Goal: Task Accomplishment & Management: Use online tool/utility

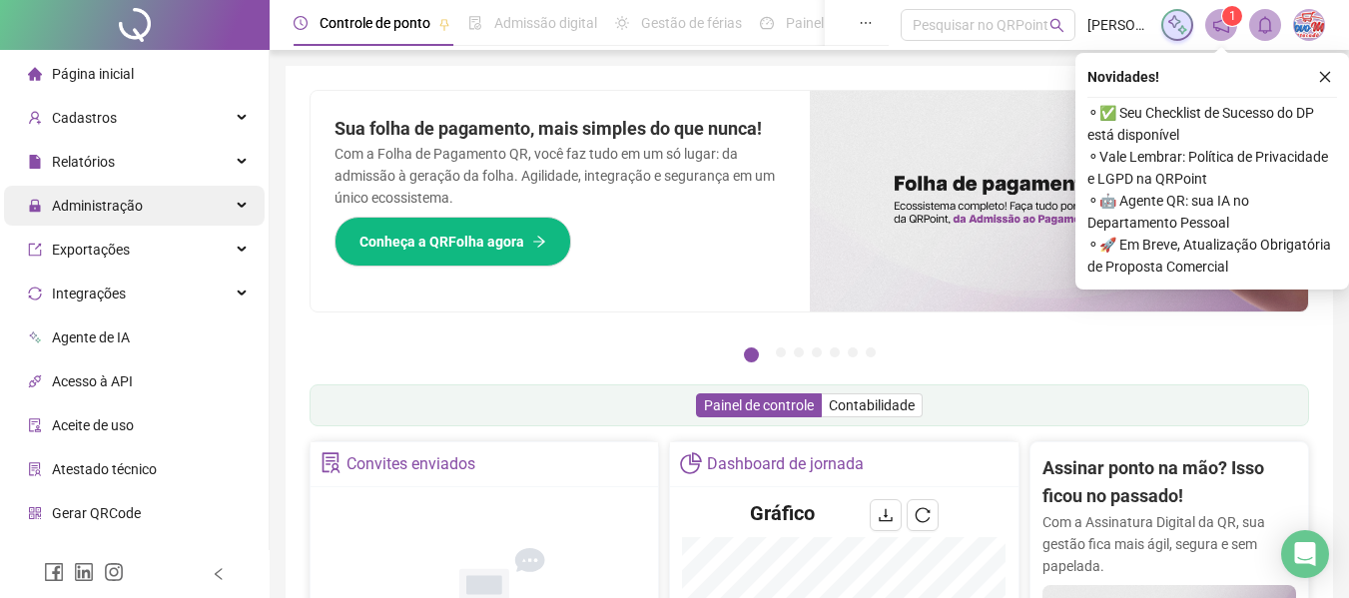
click at [105, 205] on span "Administração" at bounding box center [97, 206] width 91 height 16
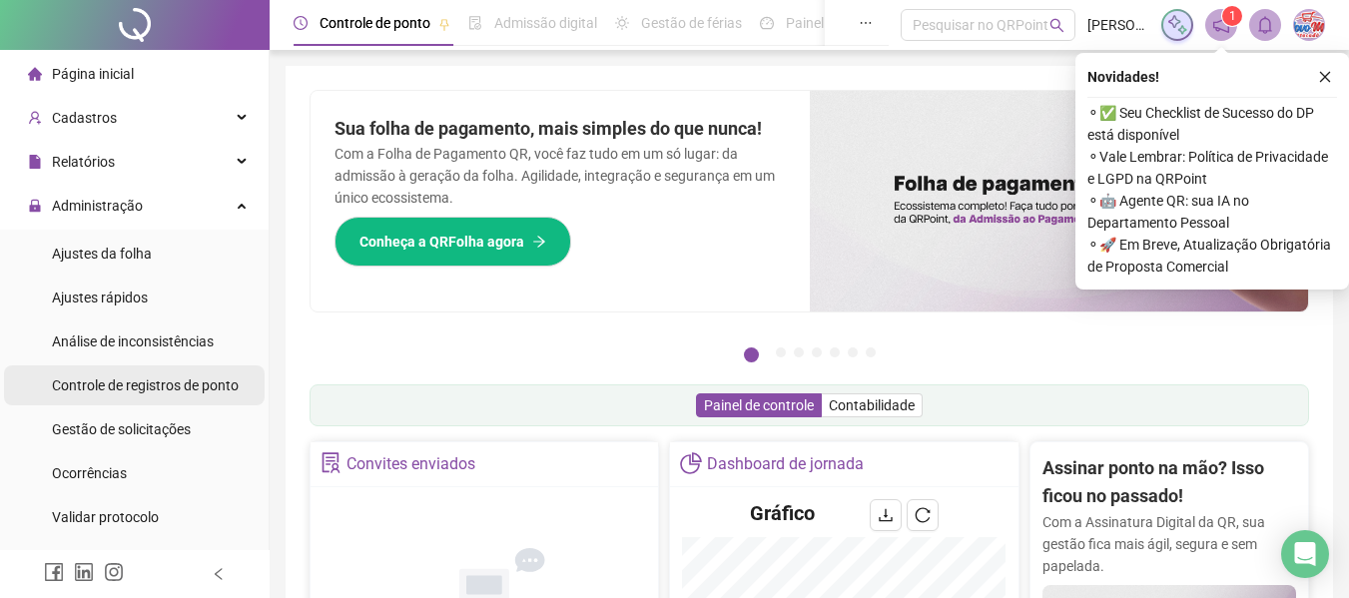
click at [138, 386] on span "Controle de registros de ponto" at bounding box center [145, 385] width 187 height 16
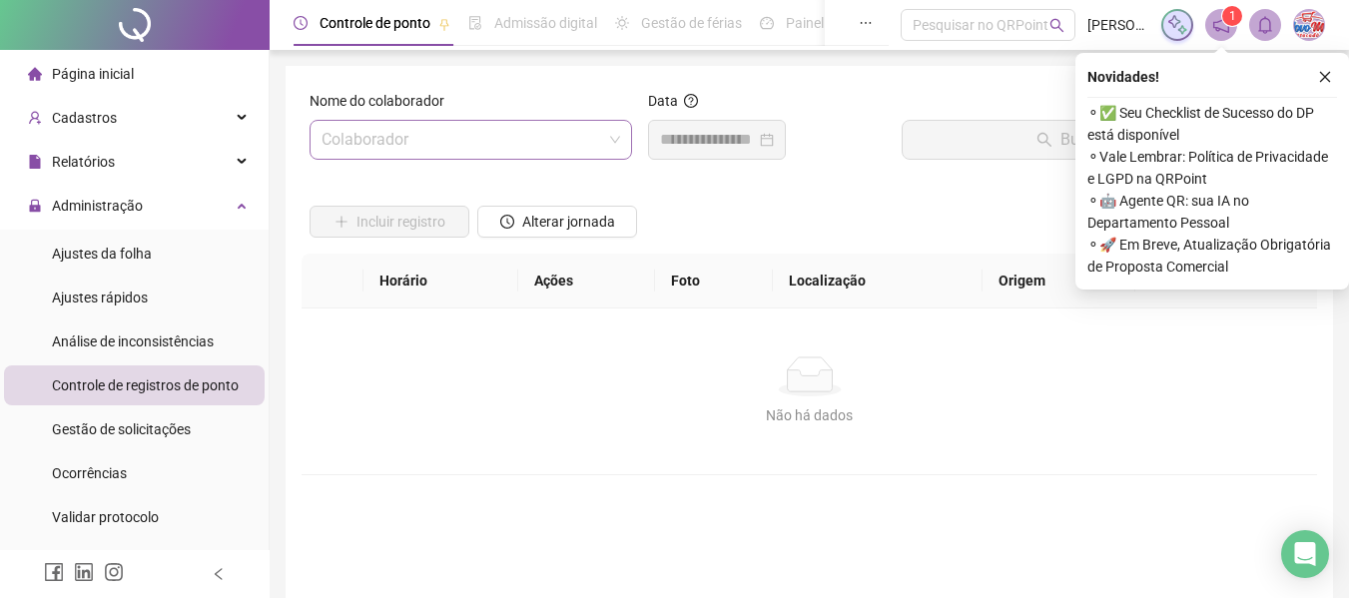
click at [522, 153] on input "search" at bounding box center [462, 140] width 281 height 38
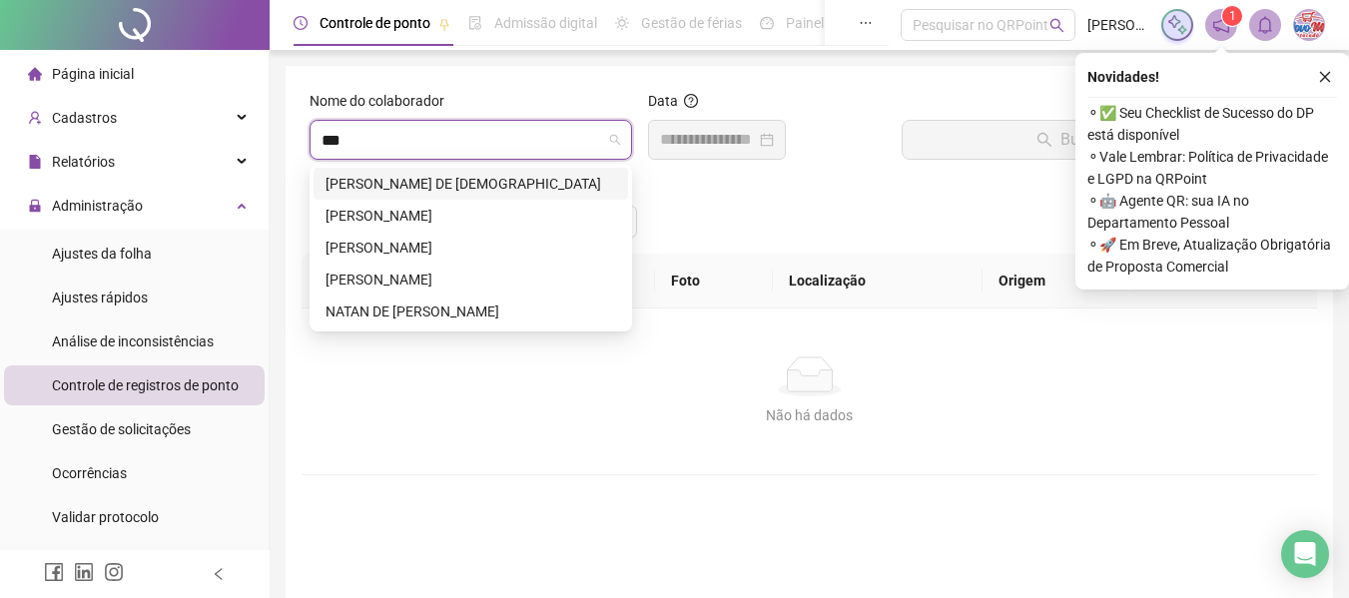
type input "****"
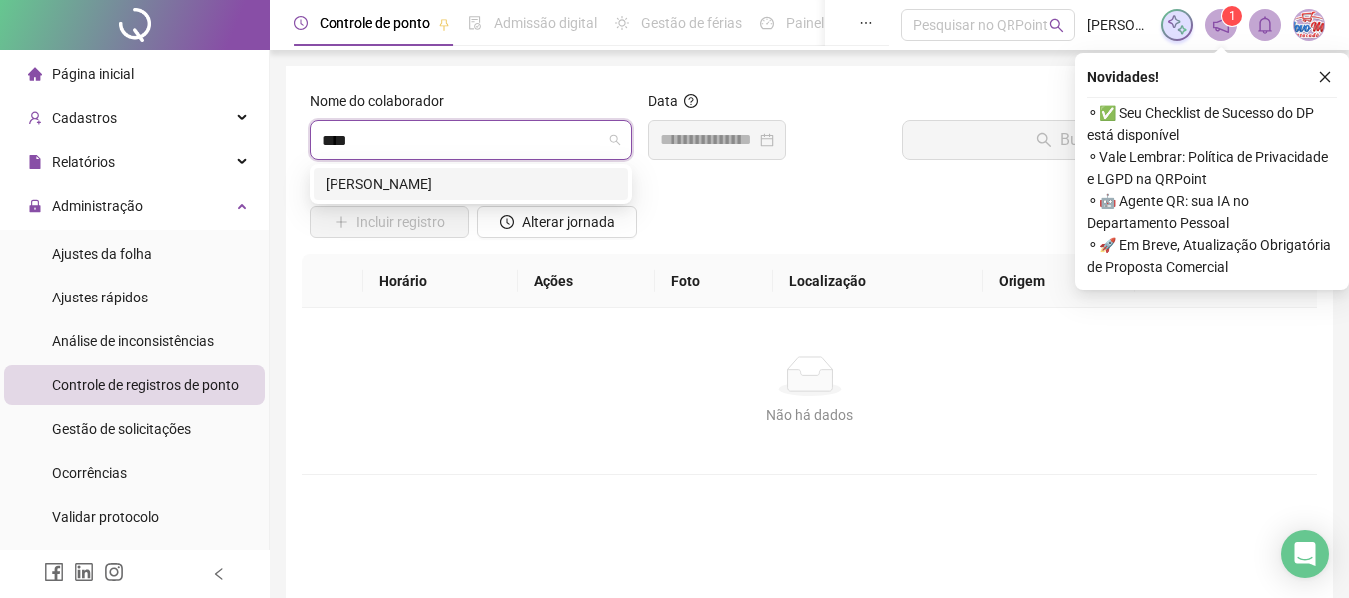
drag, startPoint x: 495, startPoint y: 181, endPoint x: 609, endPoint y: 164, distance: 115.1
click at [496, 181] on div "[PERSON_NAME]" at bounding box center [471, 184] width 291 height 22
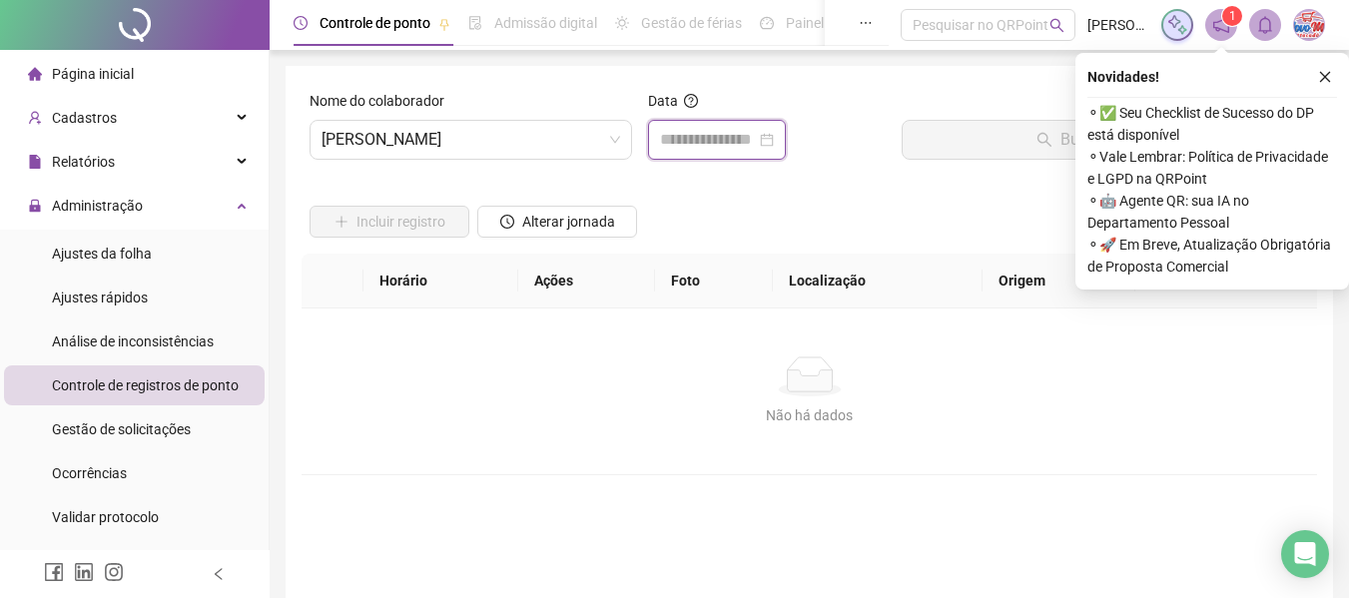
click at [716, 131] on input at bounding box center [708, 140] width 96 height 24
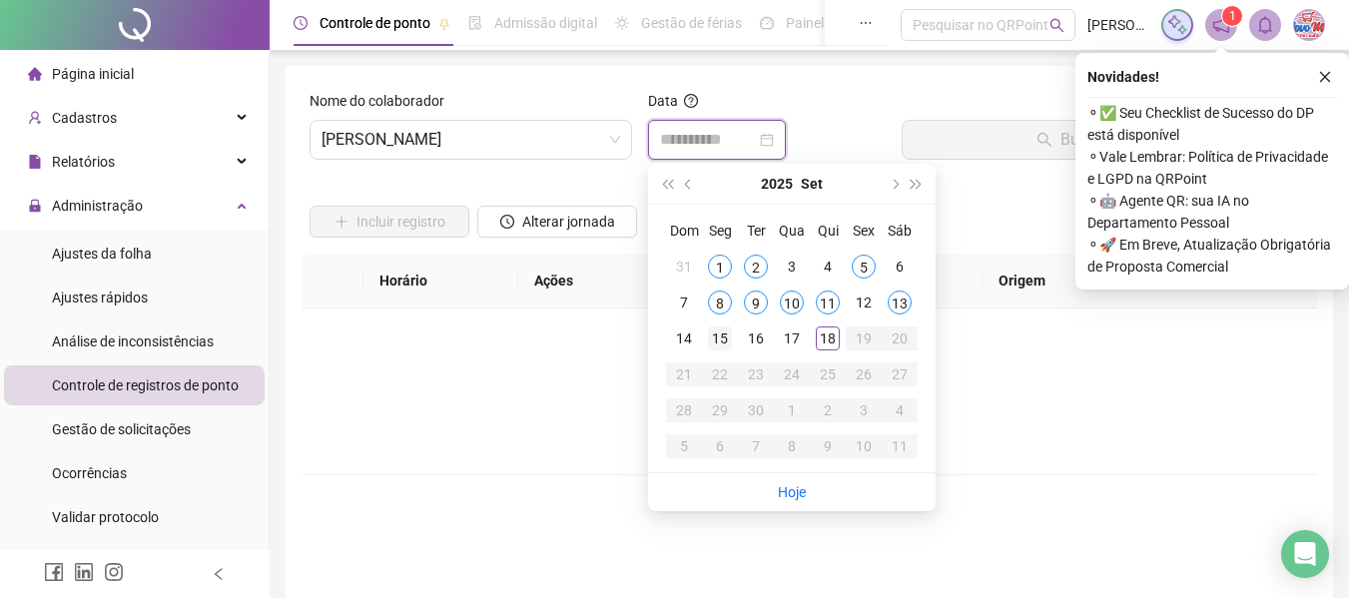
type input "**********"
click at [725, 337] on div "15" at bounding box center [720, 339] width 24 height 24
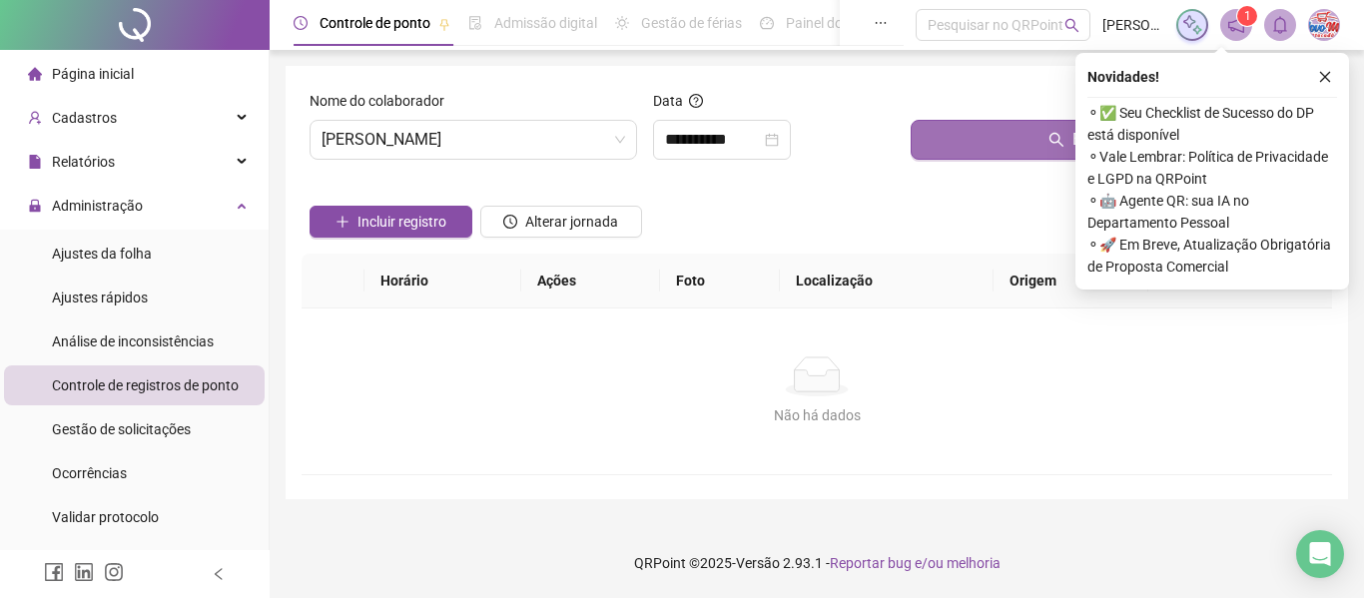
click at [999, 132] on button "Buscar registros" at bounding box center [1117, 140] width 413 height 40
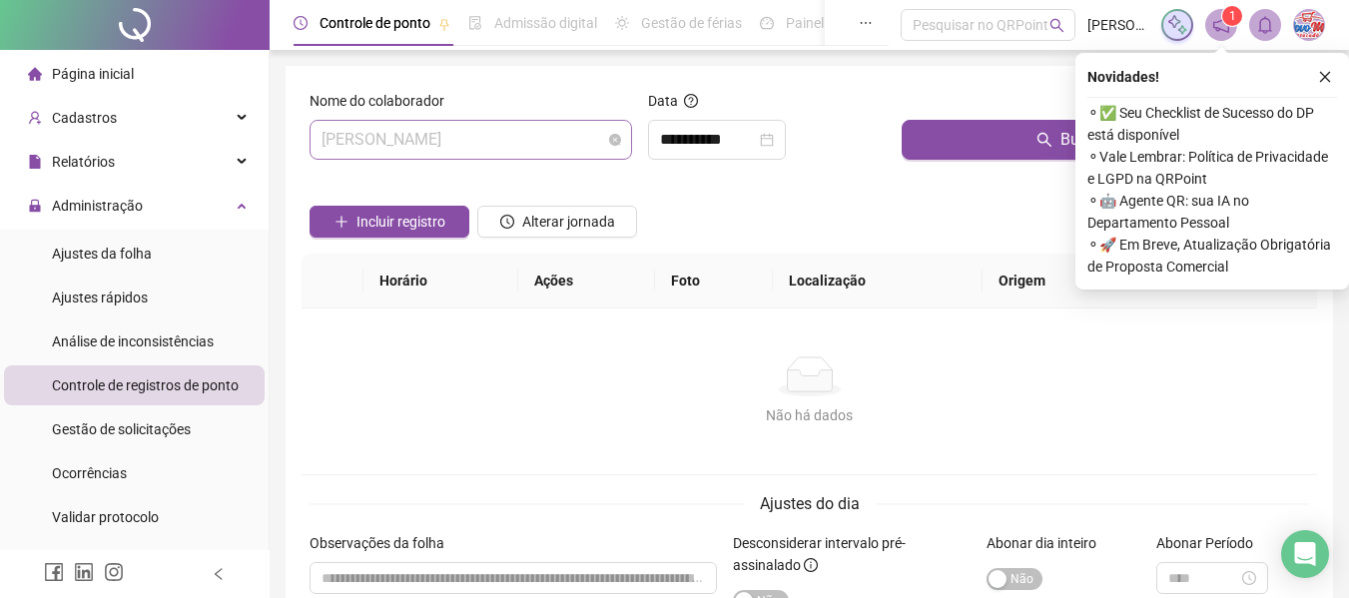
click at [449, 138] on span "[PERSON_NAME]" at bounding box center [471, 140] width 299 height 38
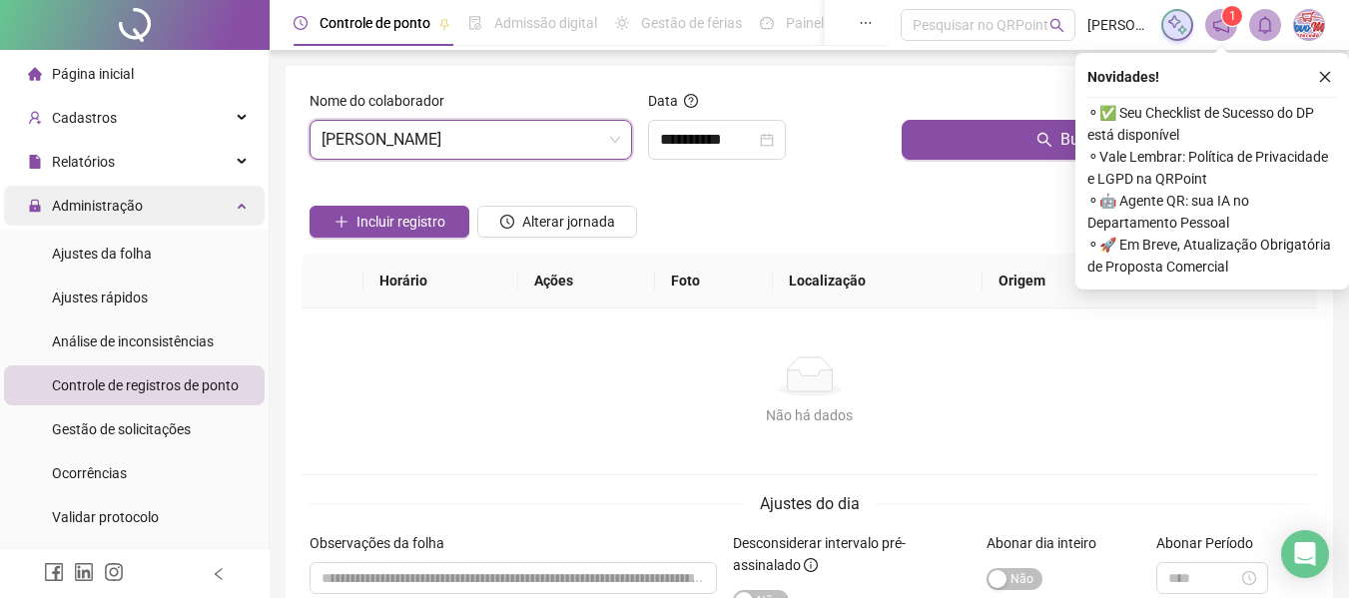
click at [210, 207] on div "Administração" at bounding box center [134, 206] width 261 height 40
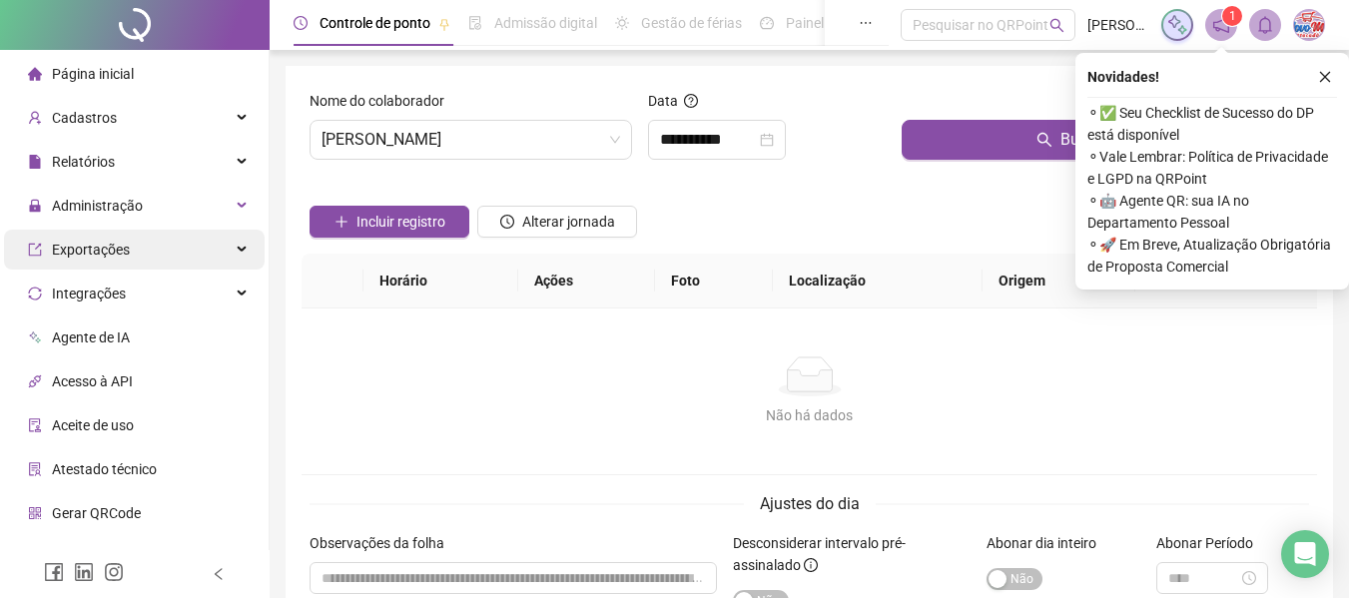
click at [179, 251] on div "Exportações" at bounding box center [134, 250] width 261 height 40
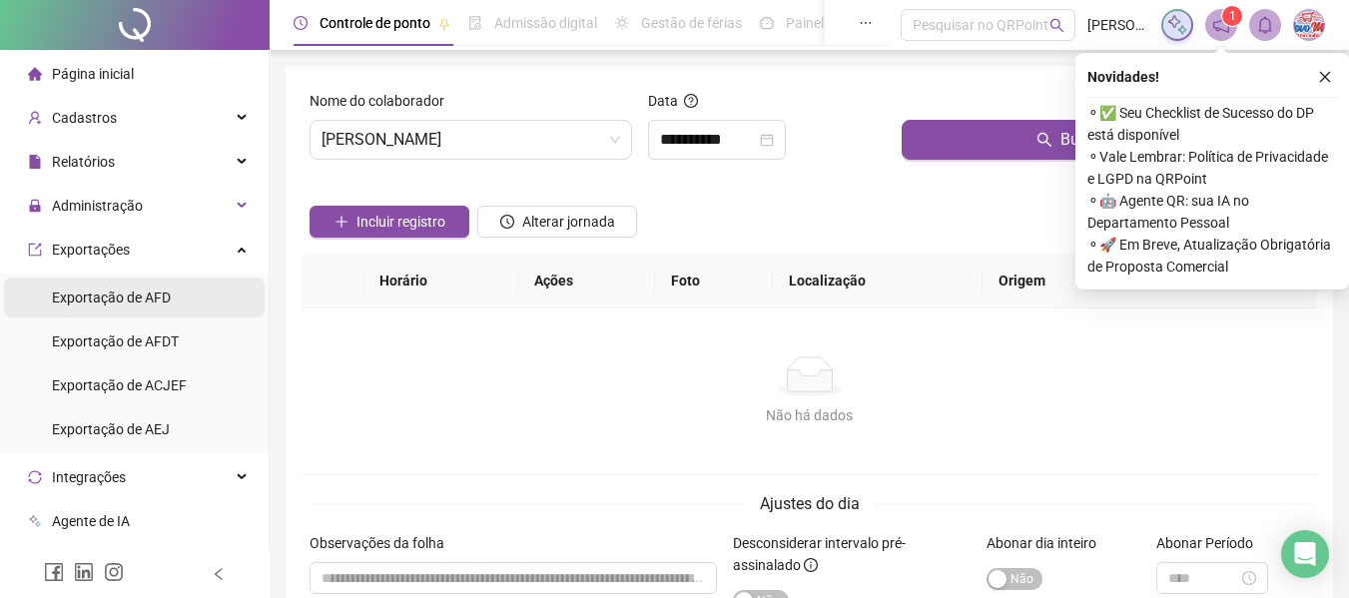
click at [163, 298] on span "Exportação de AFD" at bounding box center [111, 298] width 119 height 16
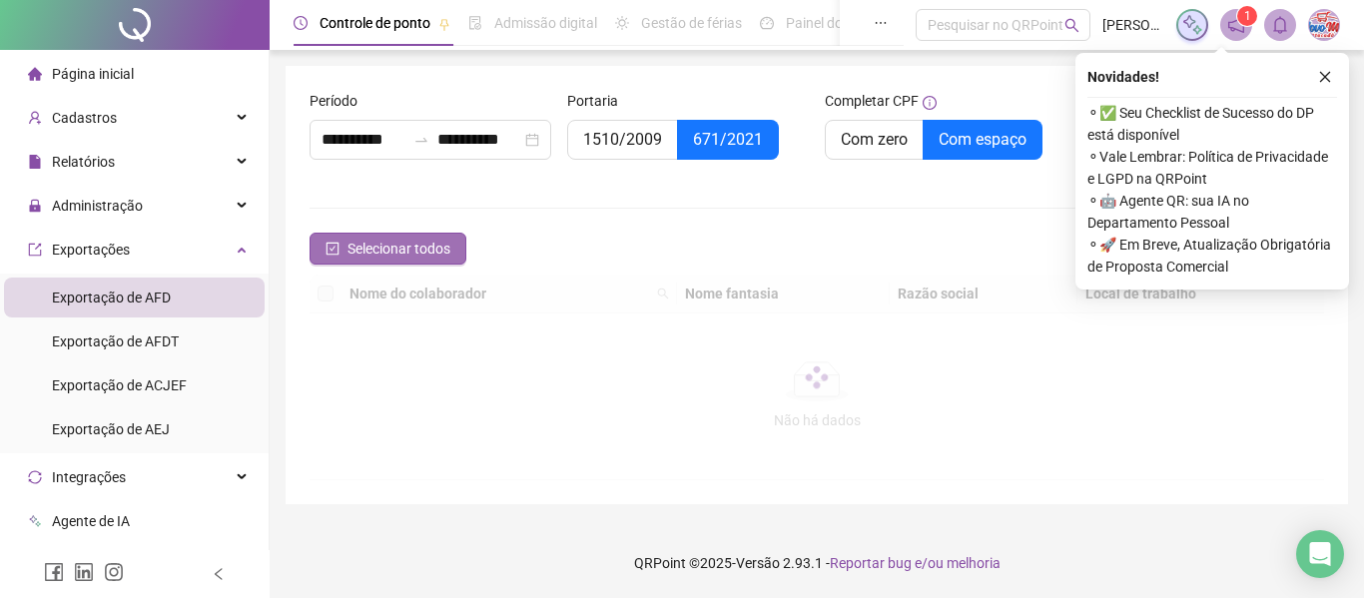
type input "**********"
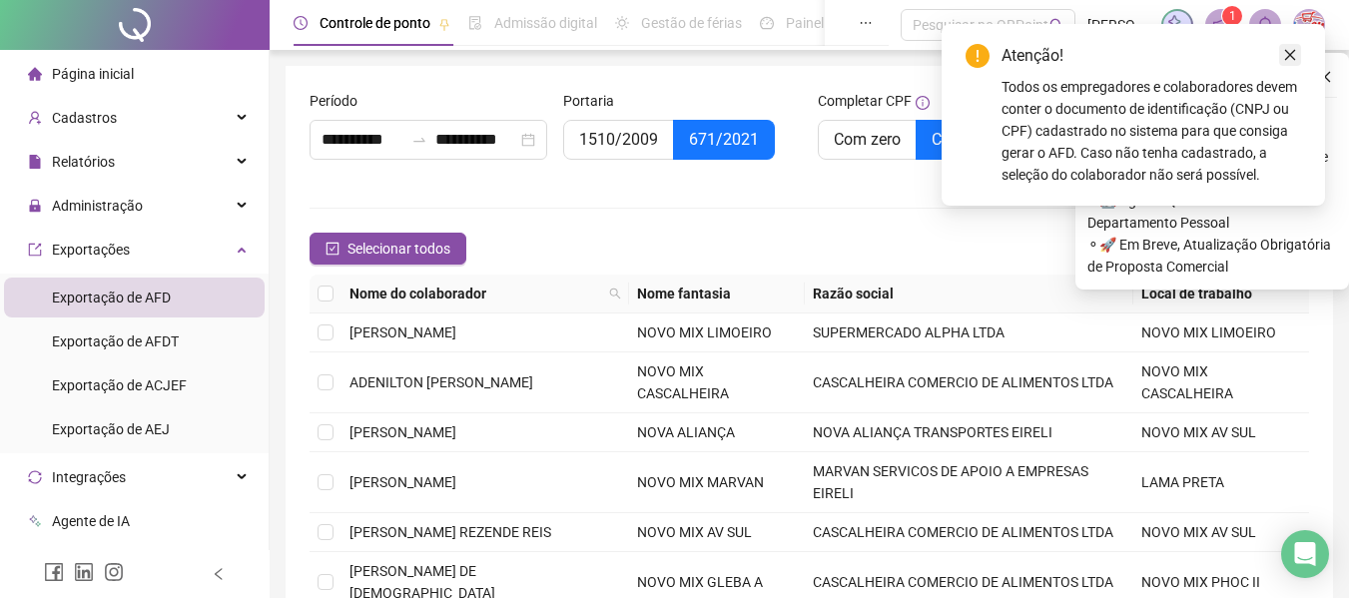
click at [1298, 57] on link "Close" at bounding box center [1290, 55] width 22 height 22
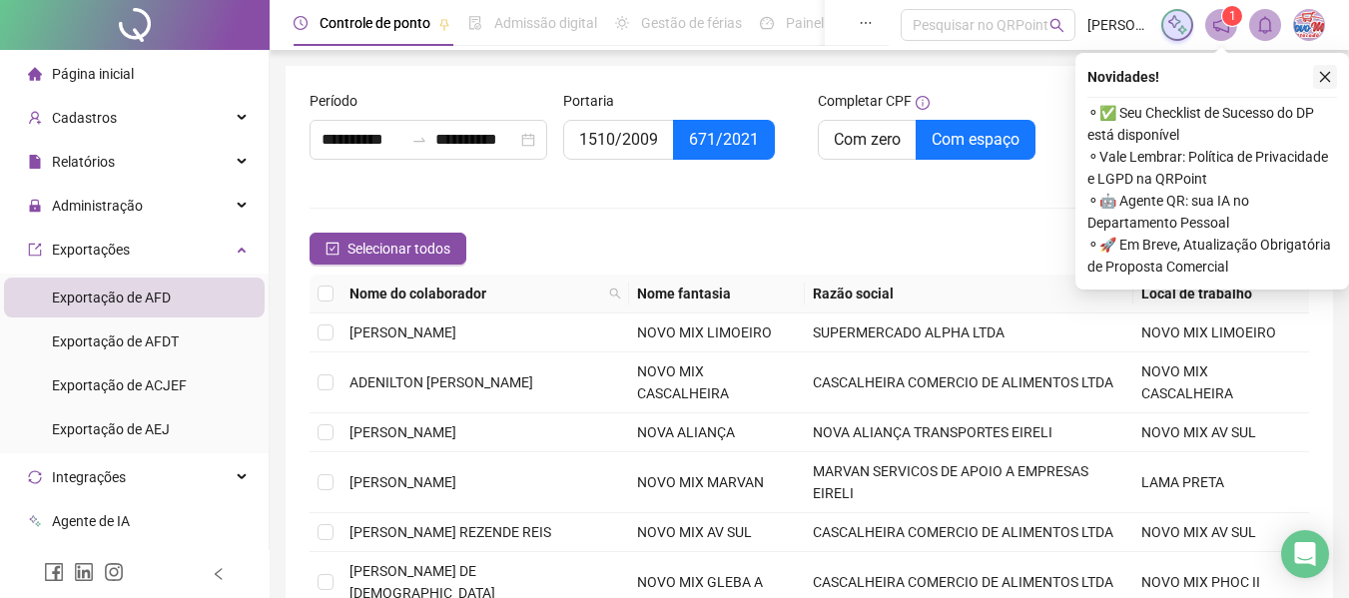
click at [1320, 76] on icon "close" at bounding box center [1325, 77] width 14 height 14
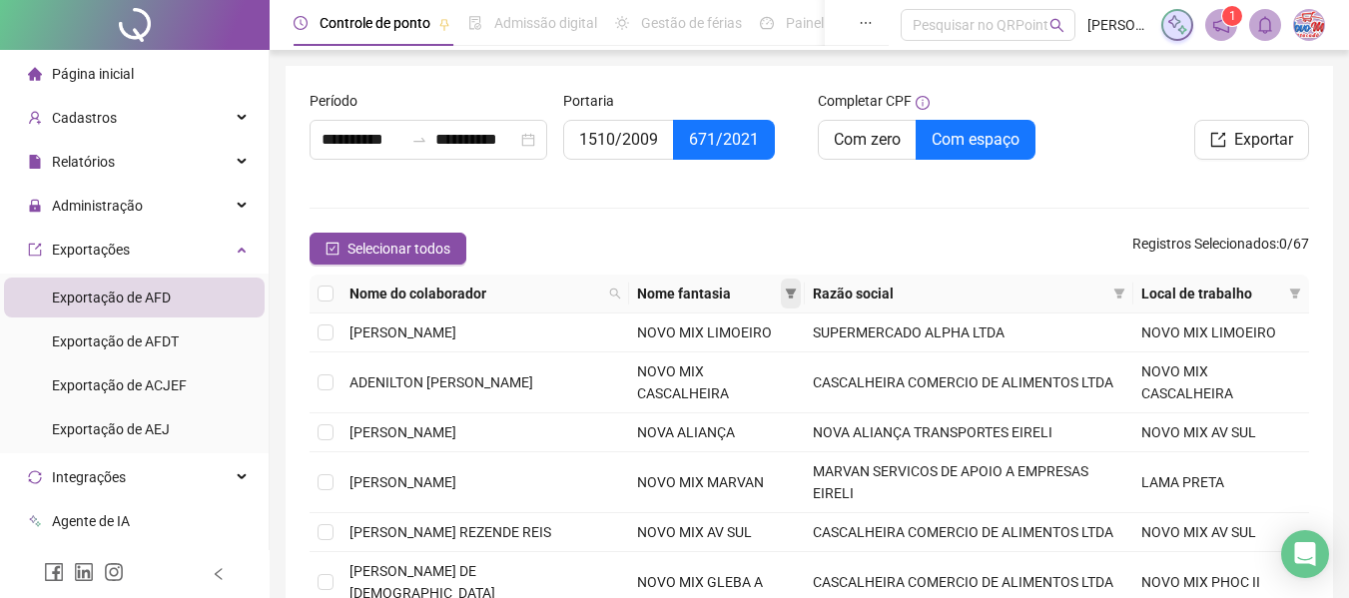
click at [788, 286] on span at bounding box center [791, 294] width 20 height 30
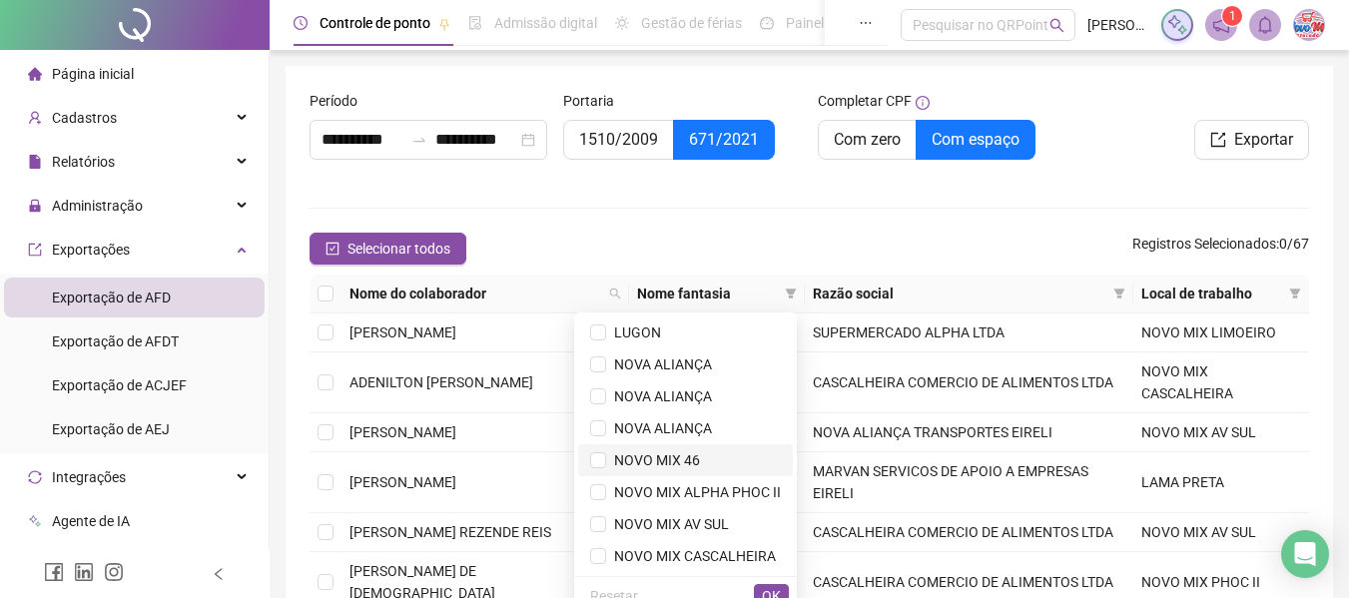
scroll to position [100, 0]
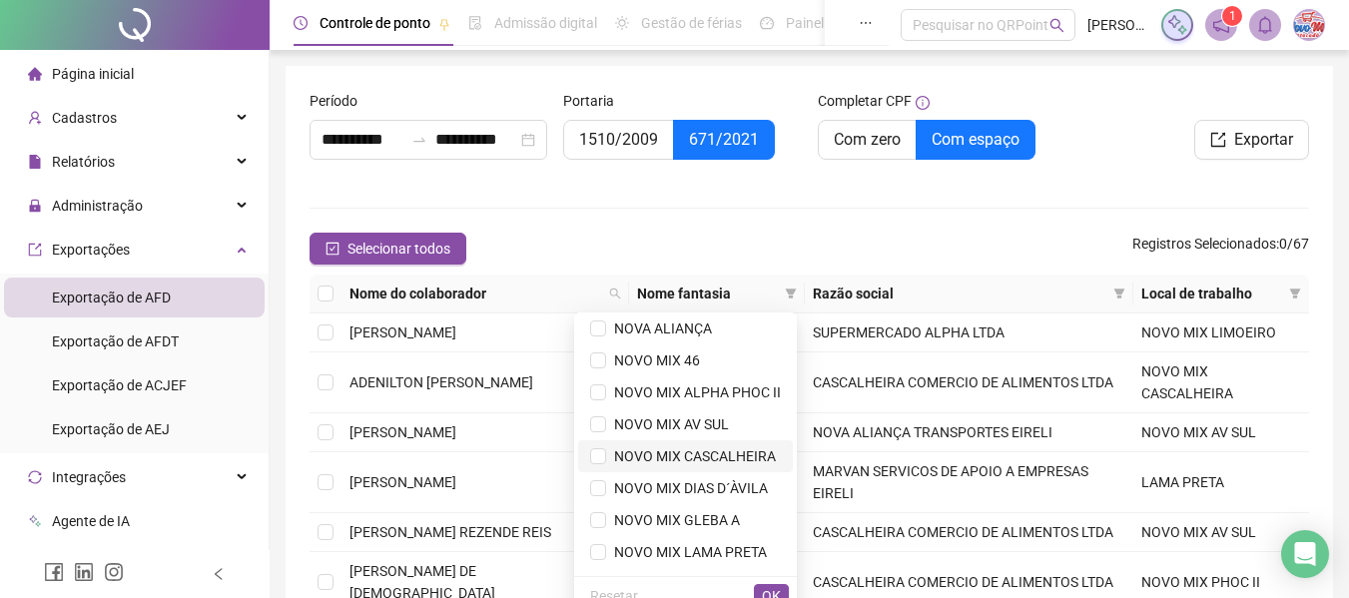
click at [718, 455] on span "NOVO MIX CASCALHEIRA" at bounding box center [691, 456] width 170 height 16
click at [773, 594] on span "OK" at bounding box center [771, 596] width 19 height 22
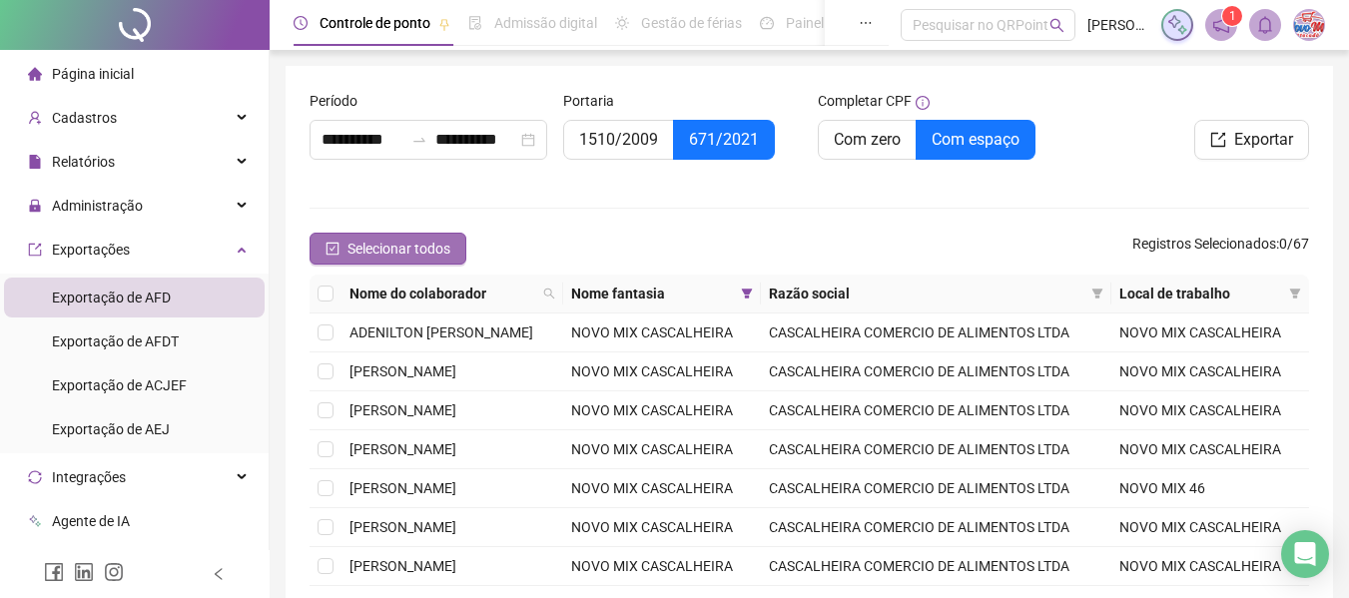
click at [360, 239] on span "Selecionar todos" at bounding box center [399, 249] width 103 height 22
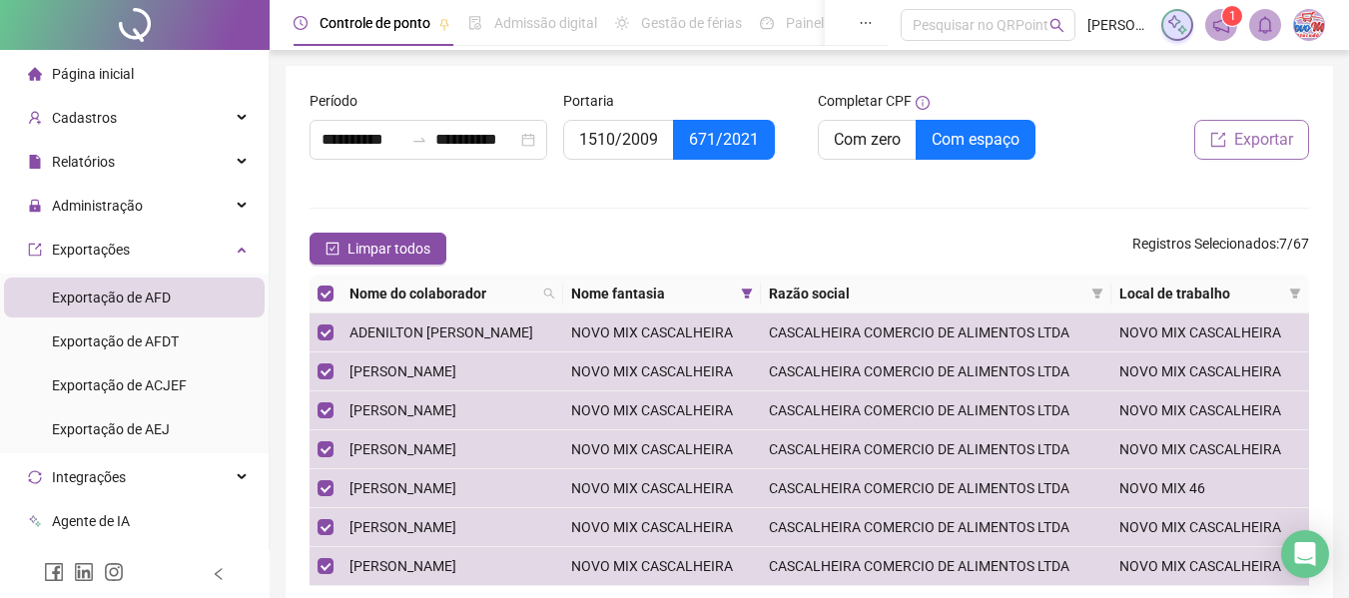
click at [1245, 146] on span "Exportar" at bounding box center [1263, 140] width 59 height 24
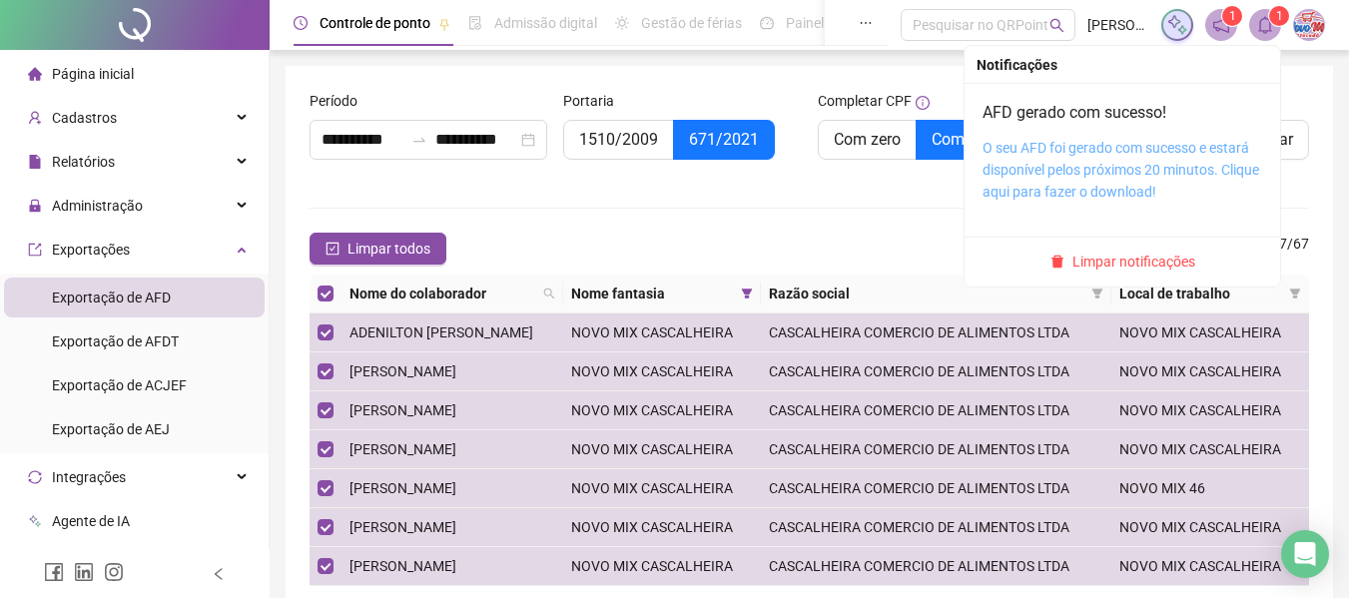
click at [1216, 155] on link "O seu AFD foi gerado com sucesso e estará disponível pelos próximos 20 minutos.…" at bounding box center [1121, 170] width 277 height 60
click at [1152, 261] on span "Limpar notificações" at bounding box center [1134, 262] width 123 height 22
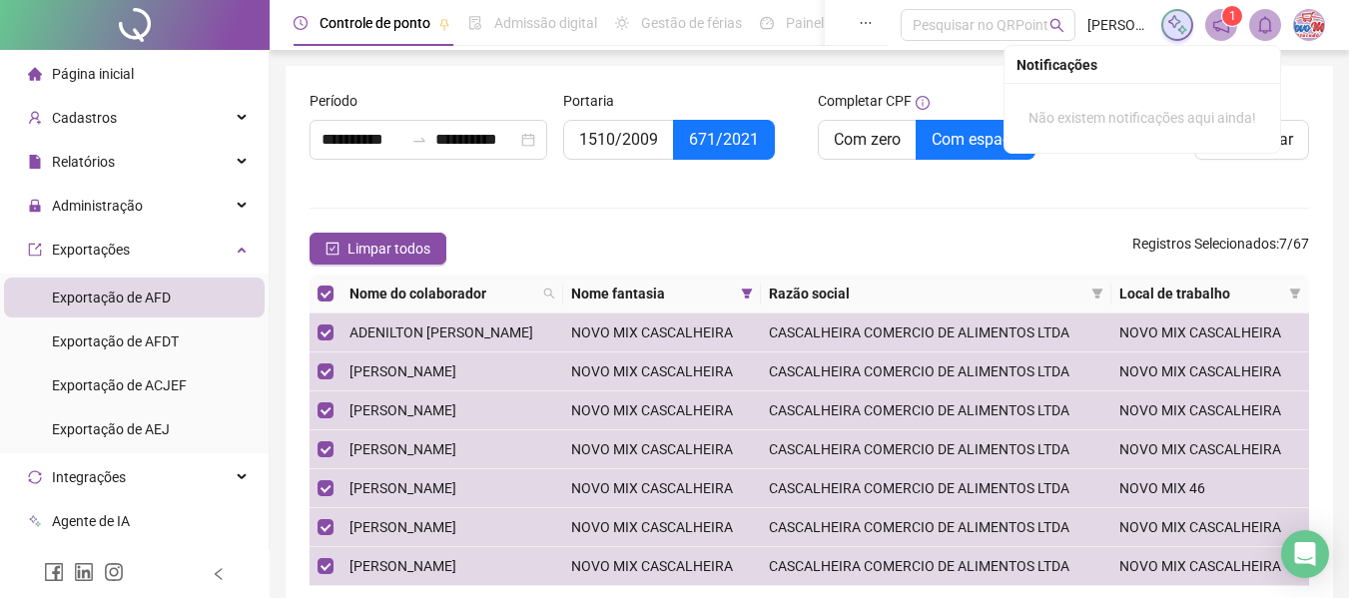
click at [834, 201] on form "**********" at bounding box center [810, 366] width 1000 height 552
